Goal: Task Accomplishment & Management: Manage account settings

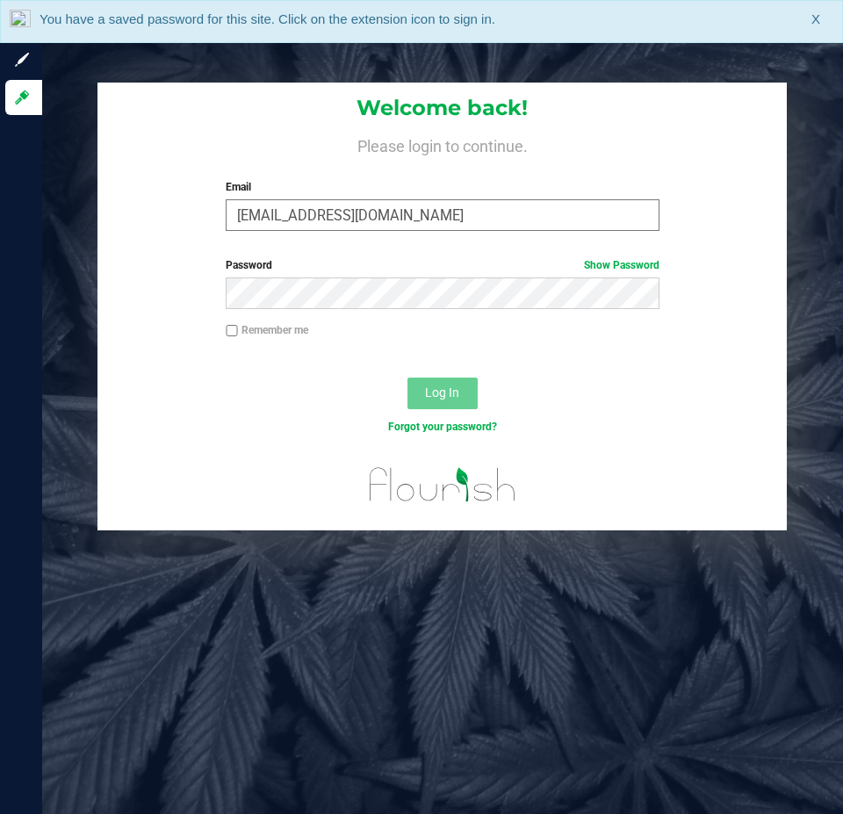
type input "[EMAIL_ADDRESS][DOMAIN_NAME]"
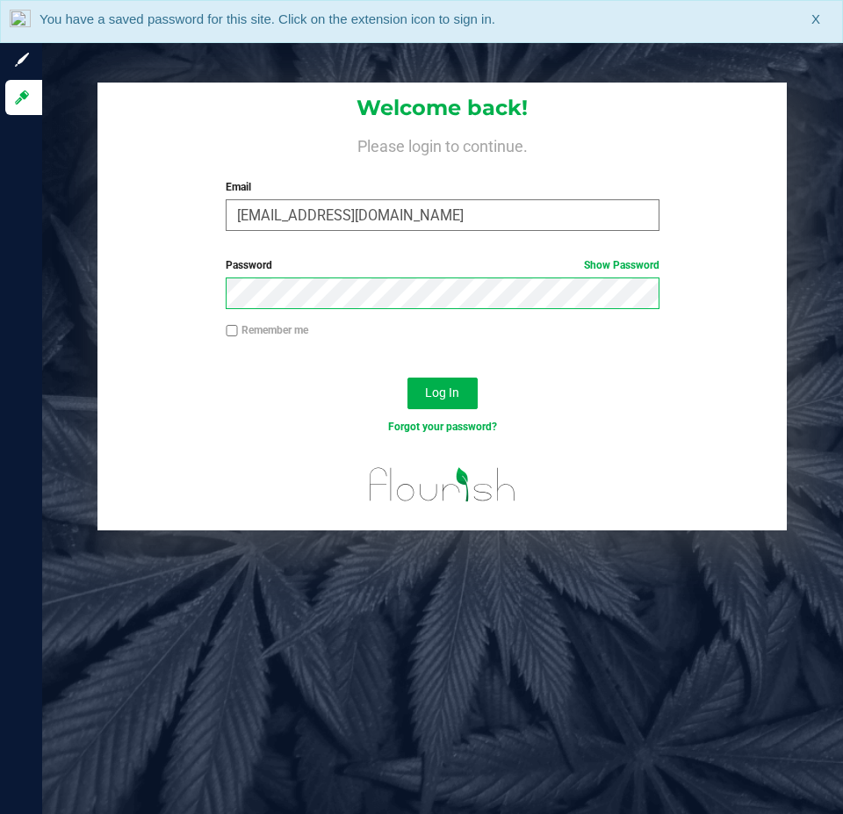
click at [407, 377] on button "Log In" at bounding box center [442, 393] width 70 height 32
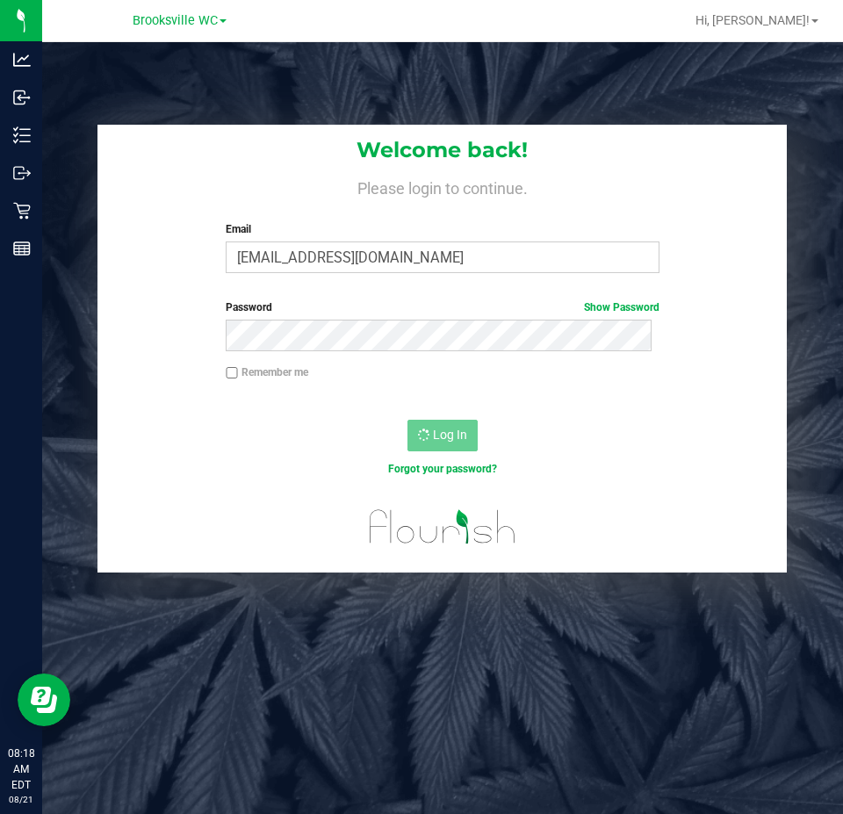
click at [549, 413] on div "Log In" at bounding box center [441, 441] width 689 height 59
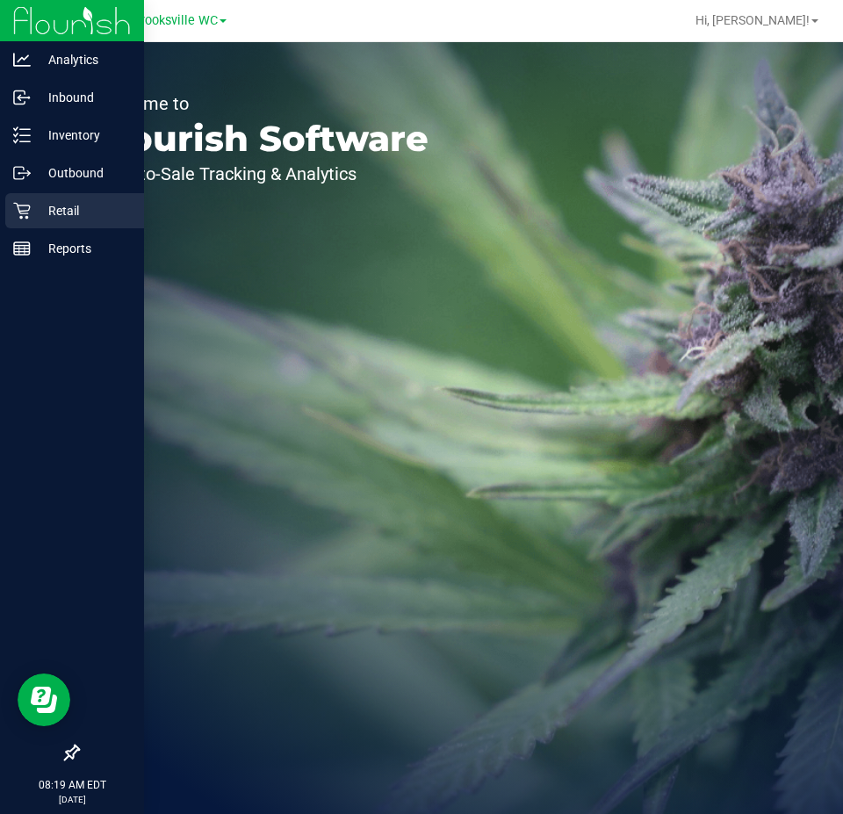
click at [54, 217] on p "Retail" at bounding box center [83, 210] width 105 height 21
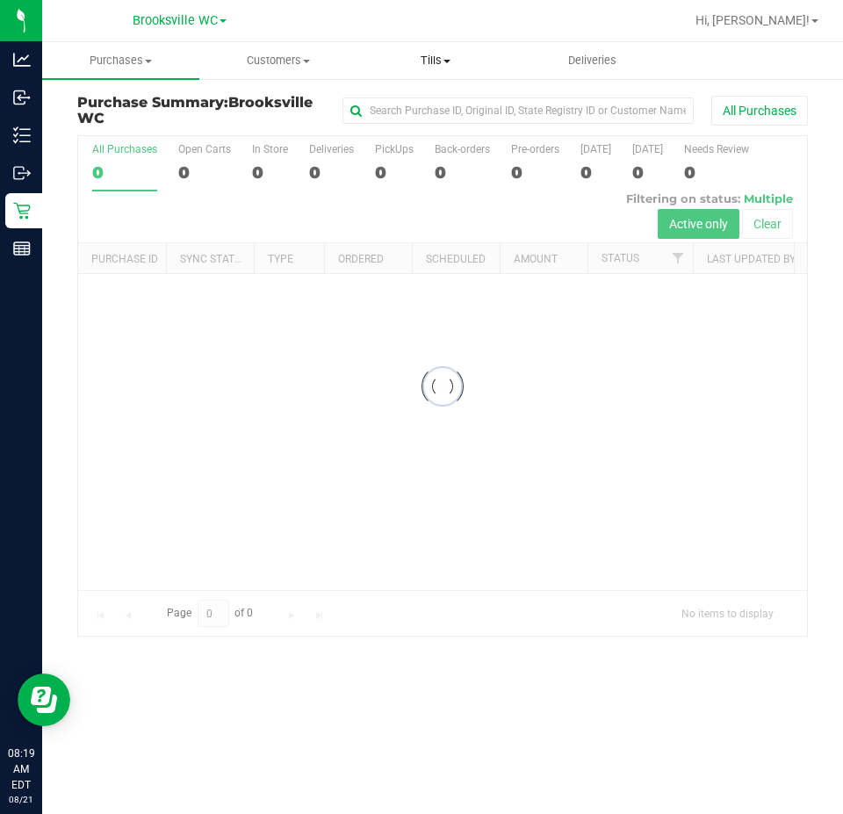
click at [434, 70] on uib-tab-heading "Tills Manage tills Reconcile e-payments" at bounding box center [434, 60] width 155 height 35
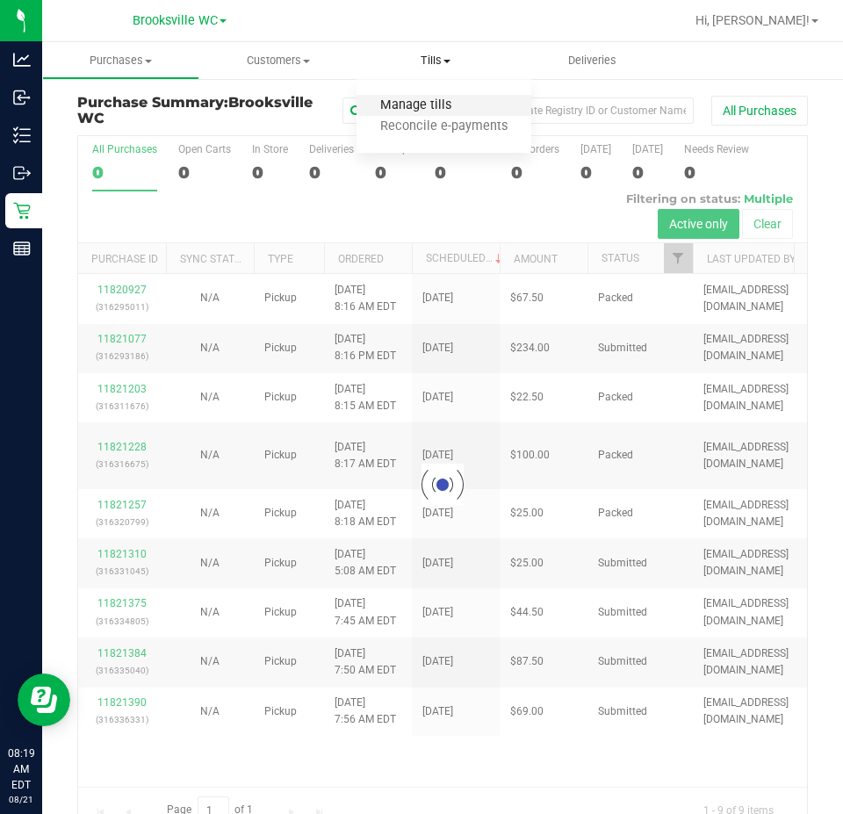
click at [426, 111] on span "Manage tills" at bounding box center [415, 105] width 118 height 15
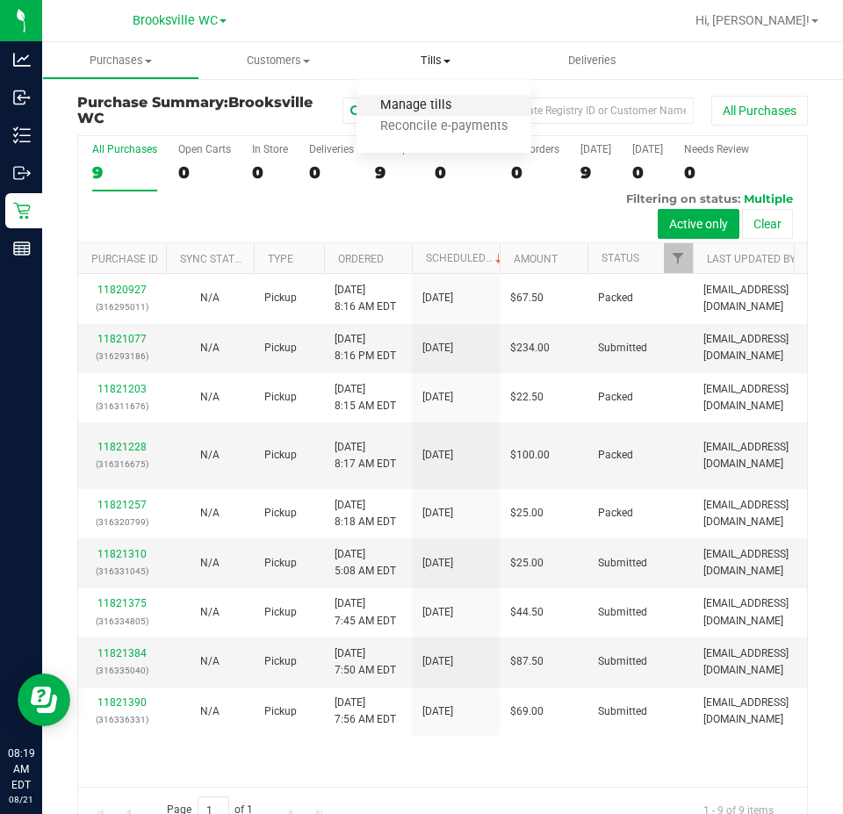
click at [449, 99] on span "Manage tills" at bounding box center [415, 105] width 118 height 15
